Goal: Transaction & Acquisition: Purchase product/service

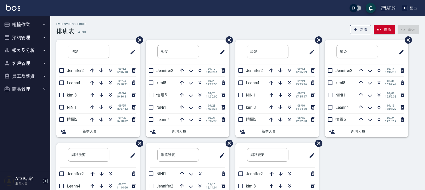
click at [118, 20] on div "Employee Schedule 排班表 — AT39 新增 復原 重做 洗髮 ​ Jennifer2 [DATE] 12:06:18 Leann4 [DA…" at bounding box center [237, 132] width 374 height 233
drag, startPoint x: 56, startPoint y: 20, endPoint x: 92, endPoint y: 35, distance: 39.2
click at [92, 35] on div "Employee Schedule 排班表 — AT39 新增 復原 重做 洗髮 ​ Jennifer2 [DATE] 12:06:18 Leann4 [DA…" at bounding box center [237, 132] width 374 height 233
click at [92, 35] on div "Employee Schedule 排班表 — AT39 新增 復原 重做" at bounding box center [237, 29] width 362 height 12
drag, startPoint x: 110, startPoint y: 82, endPoint x: 108, endPoint y: 30, distance: 51.3
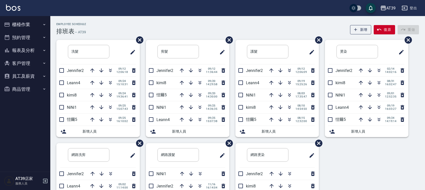
click at [108, 30] on div "Employee Schedule 排班表 — AT39 新增 復原 重做 洗髮 ​ Jennifer2 [DATE] 12:06:18 Leann4 [DA…" at bounding box center [237, 135] width 374 height 224
click at [108, 30] on div "Employee Schedule 排班表 — AT39 新增 復原 重做" at bounding box center [237, 29] width 362 height 12
drag, startPoint x: 58, startPoint y: 22, endPoint x: 87, endPoint y: 30, distance: 30.3
click at [87, 30] on div "Employee Schedule 排班表 — AT39 新增 復原 重做" at bounding box center [237, 29] width 362 height 12
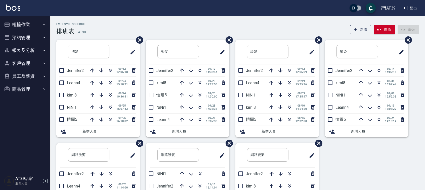
click at [87, 30] on div "Employee Schedule 排班表 — AT39 新增 復原 重做" at bounding box center [237, 29] width 362 height 12
drag, startPoint x: 53, startPoint y: 22, endPoint x: 87, endPoint y: 32, distance: 35.4
click at [87, 32] on div "Employee Schedule 排班表 — AT39 新增 復原 重做 洗髮 ​ Jennifer2 [DATE] 12:06:18 Leann4 [DA…" at bounding box center [237, 132] width 374 height 233
click at [87, 32] on div "Employee Schedule 排班表 — AT39 新增 復原 重做" at bounding box center [237, 29] width 362 height 12
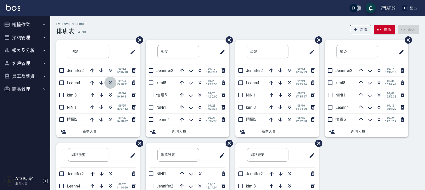
click at [107, 83] on icon "button" at bounding box center [110, 83] width 6 height 6
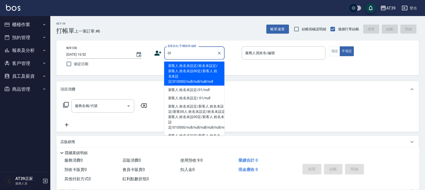
type input "新客人 姓名未設定/姓名未設定/新客人 姓名未設00定/新客人 姓名未設定/010000/null/null/null/null"
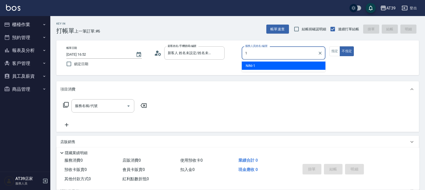
type input "NiNi-1"
type button "false"
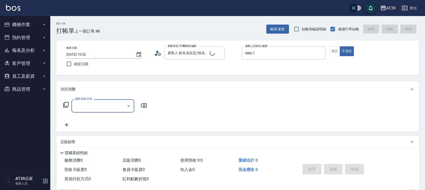
type input "新客人 姓名未設定/01/null"
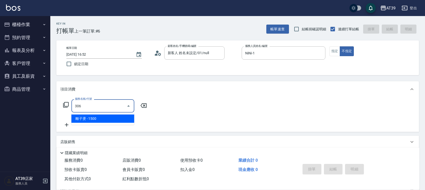
type input "離子燙(306)"
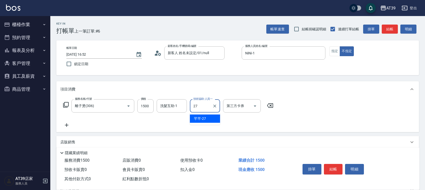
type input "芊芊-27"
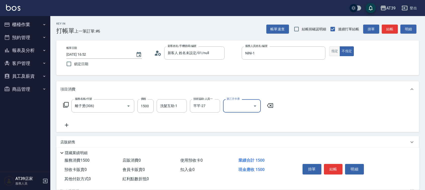
click at [334, 52] on button "指定" at bounding box center [334, 51] width 11 height 10
click at [394, 25] on button "結帳" at bounding box center [389, 29] width 16 height 9
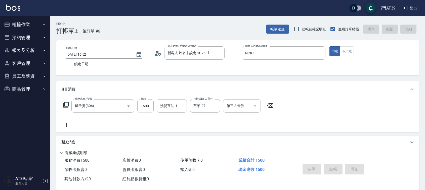
type input "2025/09/25 18:27"
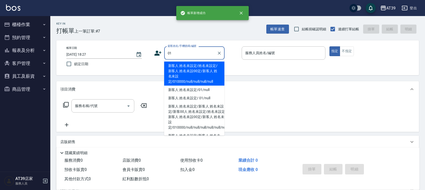
type input "新客人 姓名未設定/姓名未設定/新客人 姓名未設00定/新客人 姓名未設定/010000/null/null/null/null"
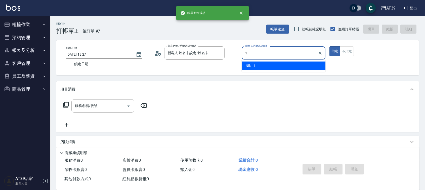
type input "NiNi-1"
type button "true"
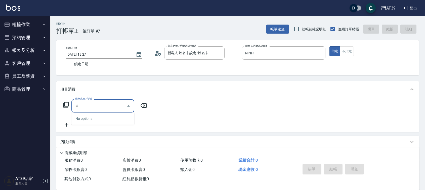
type input "無"
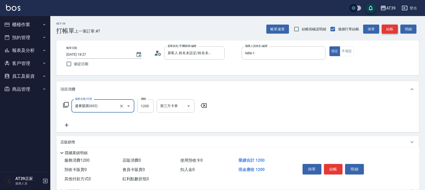
type input "蘆薈髮膜(602)"
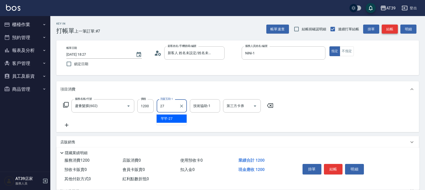
type input "芊芊-27"
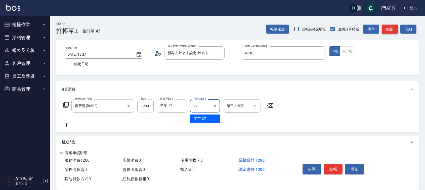
type input "芊芊-27"
click at [386, 22] on div "Key In 打帳單 上一筆訂單:#7 帳單速查 結帳前確認明細 連續打單結帳 掛單 結帳 明細" at bounding box center [234, 25] width 368 height 18
click at [390, 30] on button "結帳" at bounding box center [389, 29] width 16 height 9
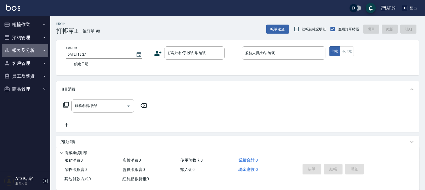
click at [21, 51] on button "報表及分析" at bounding box center [25, 50] width 46 height 13
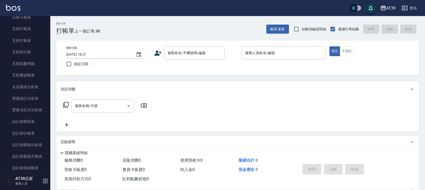
scroll to position [92, 0]
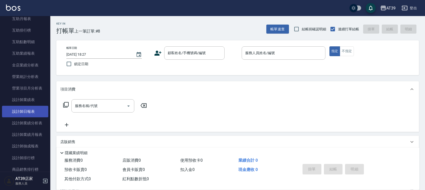
click at [28, 107] on link "設計師日報表" at bounding box center [25, 112] width 46 height 12
